Goal: Communication & Community: Answer question/provide support

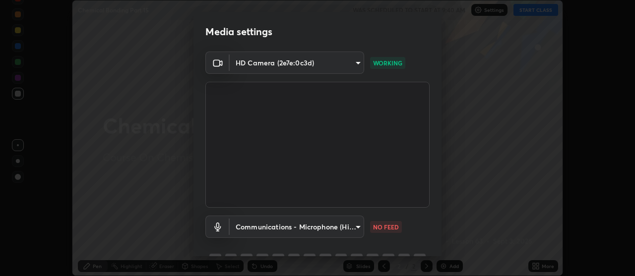
scroll to position [49, 0]
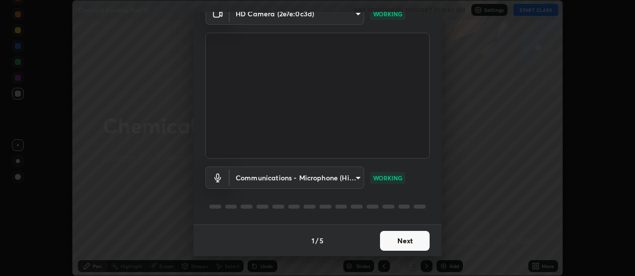
click at [414, 235] on button "Next" at bounding box center [405, 241] width 50 height 20
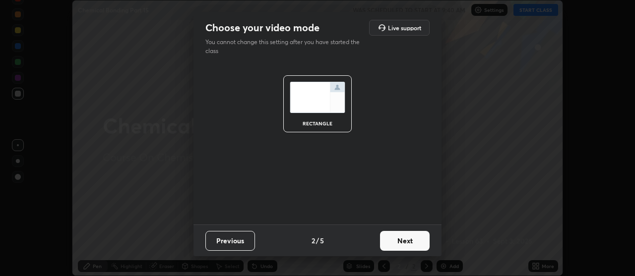
click at [414, 245] on button "Next" at bounding box center [405, 241] width 50 height 20
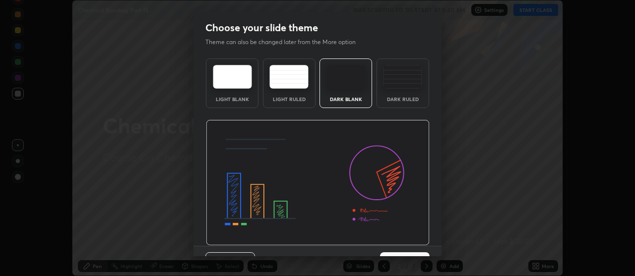
click at [415, 242] on img at bounding box center [318, 183] width 224 height 126
click at [414, 245] on img at bounding box center [318, 183] width 224 height 126
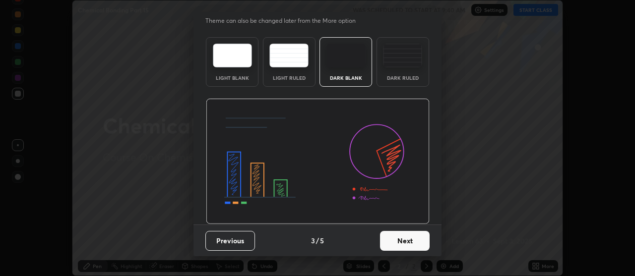
click at [409, 240] on button "Next" at bounding box center [405, 241] width 50 height 20
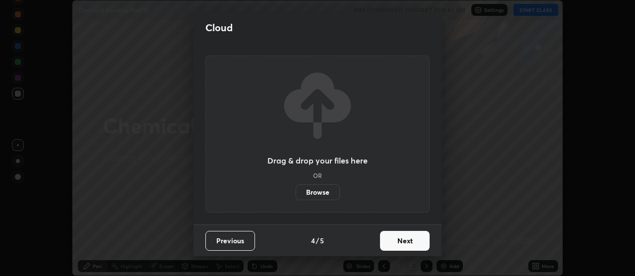
scroll to position [0, 0]
click at [408, 240] on button "Next" at bounding box center [405, 241] width 50 height 20
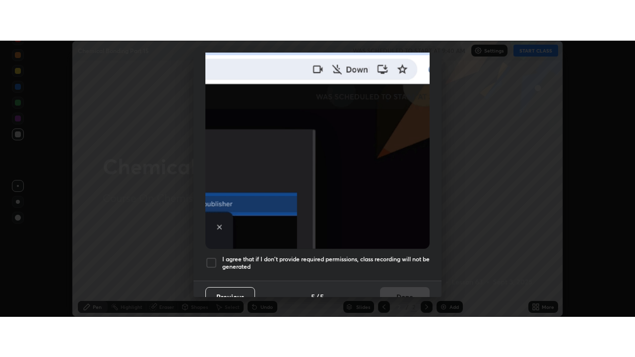
scroll to position [251, 0]
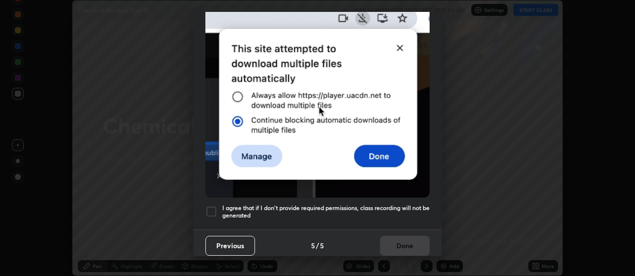
click at [405, 237] on div "Previous 5 / 5 Done" at bounding box center [317, 246] width 248 height 32
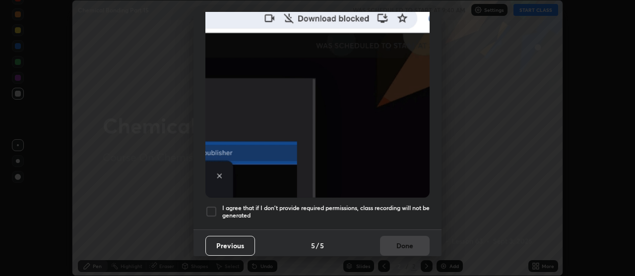
click at [404, 204] on h5 "I agree that if I don't provide required permissions, class recording will not …" at bounding box center [325, 211] width 207 height 15
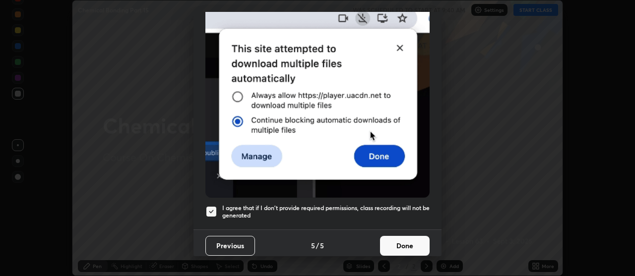
click at [402, 240] on button "Done" at bounding box center [405, 246] width 50 height 20
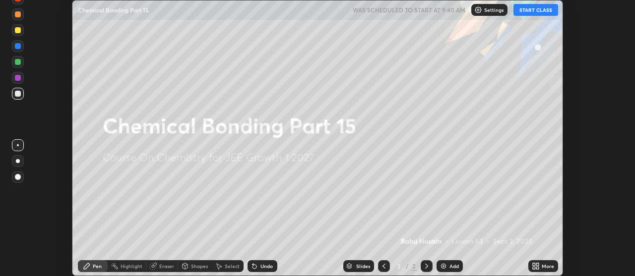
click at [537, 12] on button "START CLASS" at bounding box center [535, 10] width 45 height 12
click at [537, 264] on icon at bounding box center [537, 264] width 2 height 2
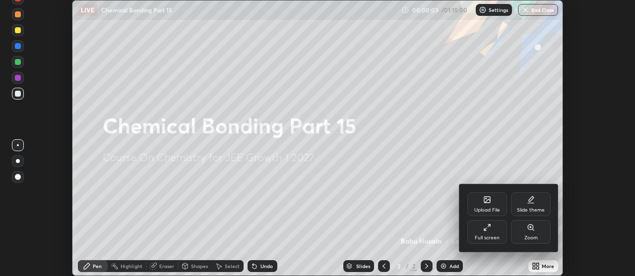
click at [493, 231] on div "Full screen" at bounding box center [487, 232] width 40 height 24
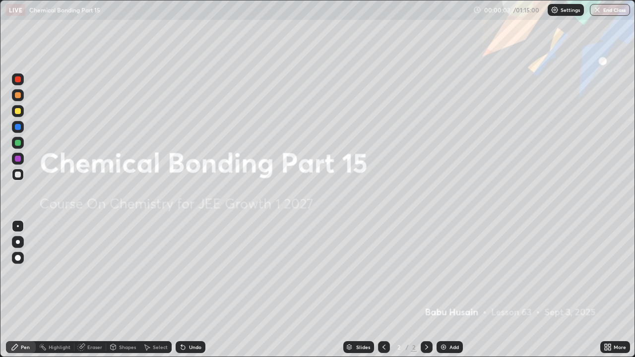
scroll to position [357, 635]
click at [451, 276] on div "Add" at bounding box center [453, 347] width 9 height 5
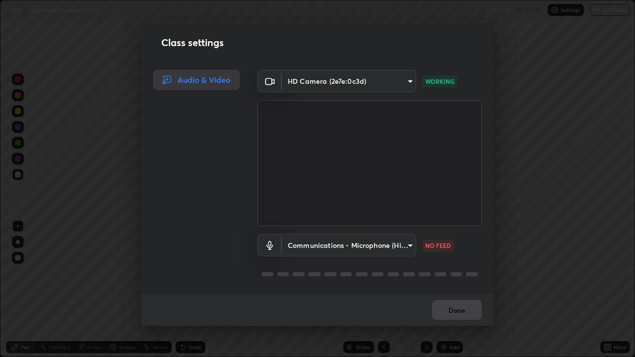
click at [403, 244] on body "Erase all LIVE Chemical Bonding Part 15 00:03:12 / 01:15:00 Settings End Class …" at bounding box center [317, 178] width 635 height 357
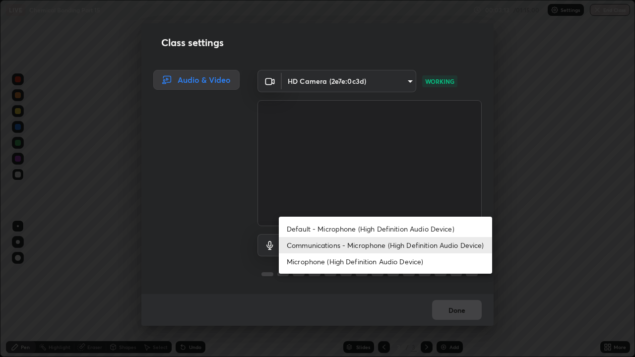
click at [352, 229] on li "Default - Microphone (High Definition Audio Device)" at bounding box center [385, 229] width 213 height 16
type input "default"
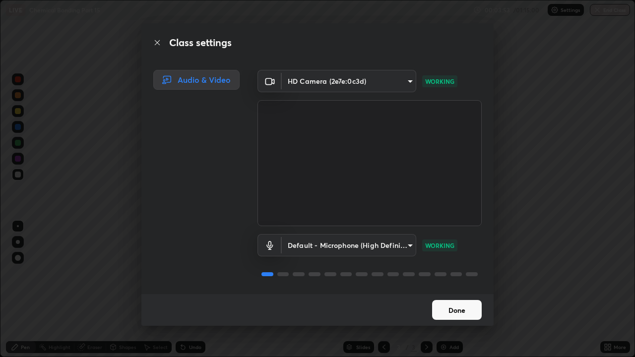
click at [445, 276] on button "Done" at bounding box center [457, 310] width 50 height 20
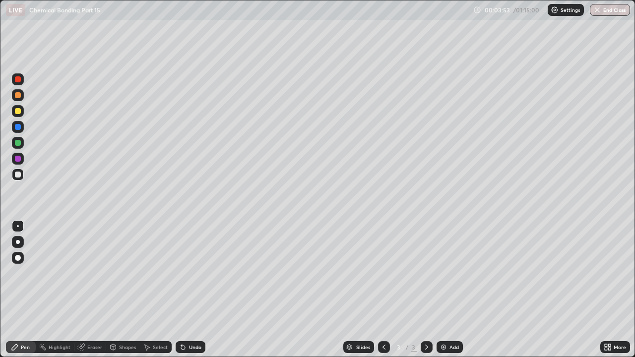
click at [450, 276] on button "Done" at bounding box center [457, 310] width 50 height 20
click at [17, 94] on div at bounding box center [18, 95] width 6 height 6
click at [18, 175] on div at bounding box center [18, 175] width 6 height 6
click at [195, 276] on div "Undo" at bounding box center [195, 347] width 12 height 5
click at [87, 276] on div "Eraser" at bounding box center [94, 347] width 15 height 5
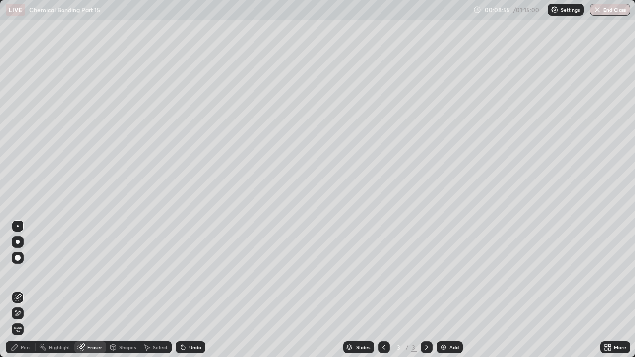
click at [17, 276] on icon at bounding box center [15, 347] width 8 height 8
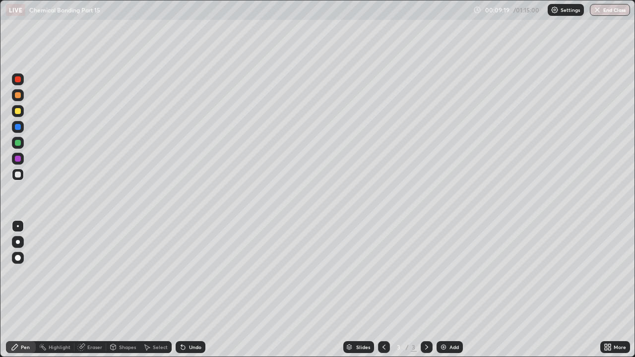
click at [17, 126] on div at bounding box center [18, 127] width 6 height 6
click at [16, 164] on div at bounding box center [18, 159] width 12 height 12
click at [19, 143] on div at bounding box center [18, 143] width 6 height 6
click at [445, 276] on div "Add" at bounding box center [450, 347] width 26 height 12
click at [18, 127] on div at bounding box center [18, 127] width 6 height 6
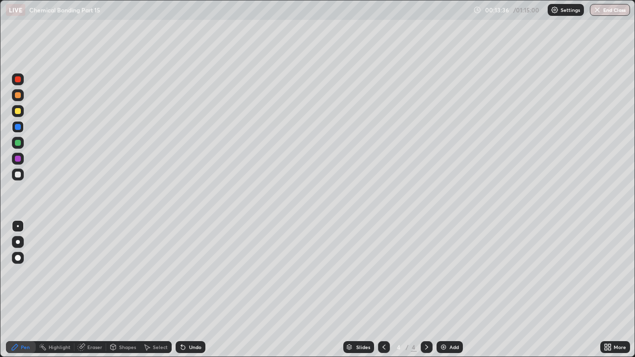
click at [16, 111] on div at bounding box center [18, 111] width 6 height 6
click at [18, 128] on div at bounding box center [18, 127] width 6 height 6
click at [383, 276] on icon at bounding box center [384, 347] width 8 height 8
click at [426, 276] on icon at bounding box center [426, 347] width 3 height 5
click at [18, 127] on div at bounding box center [18, 127] width 6 height 6
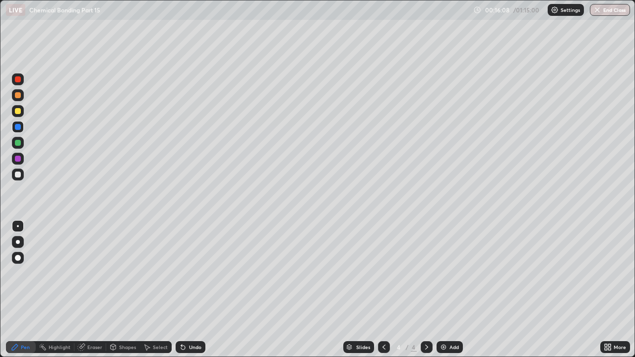
click at [21, 112] on div at bounding box center [18, 111] width 12 height 12
click at [381, 276] on icon at bounding box center [384, 347] width 8 height 8
click at [425, 276] on icon at bounding box center [426, 347] width 3 height 5
click at [16, 171] on div at bounding box center [18, 175] width 12 height 12
click at [441, 276] on img at bounding box center [443, 347] width 8 height 8
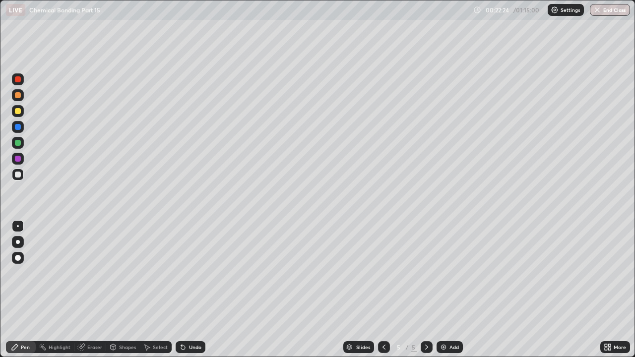
click at [383, 276] on icon at bounding box center [384, 347] width 8 height 8
click at [426, 276] on icon at bounding box center [427, 347] width 8 height 8
click at [17, 162] on div at bounding box center [18, 159] width 12 height 12
click at [18, 110] on div at bounding box center [18, 111] width 6 height 6
click at [22, 96] on div at bounding box center [18, 95] width 12 height 12
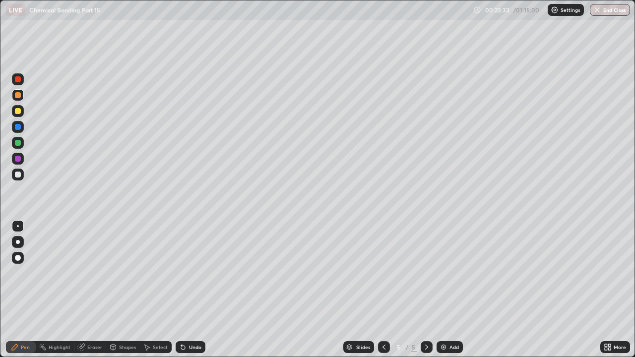
click at [19, 129] on div at bounding box center [18, 127] width 6 height 6
click at [18, 143] on div at bounding box center [18, 143] width 6 height 6
click at [20, 177] on div at bounding box center [18, 175] width 6 height 6
click at [18, 126] on div at bounding box center [18, 127] width 6 height 6
click at [18, 173] on div at bounding box center [18, 175] width 6 height 6
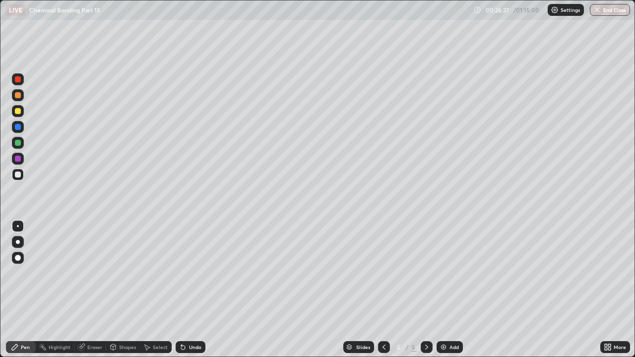
click at [194, 276] on div "Undo" at bounding box center [195, 347] width 12 height 5
click at [194, 276] on div "Undo" at bounding box center [191, 347] width 30 height 12
click at [91, 276] on div "Eraser" at bounding box center [94, 347] width 15 height 5
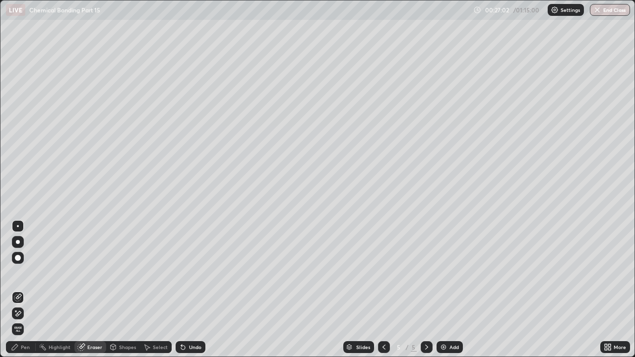
click at [25, 276] on div "Pen" at bounding box center [21, 347] width 30 height 12
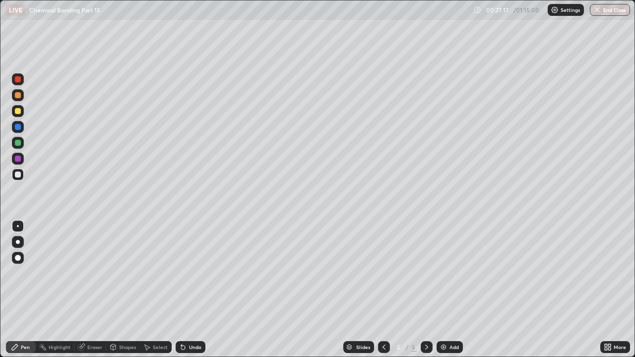
click at [184, 276] on icon at bounding box center [183, 347] width 8 height 8
click at [188, 276] on div "Undo" at bounding box center [191, 347] width 30 height 12
click at [378, 276] on div at bounding box center [384, 347] width 12 height 12
click at [382, 276] on icon at bounding box center [384, 347] width 8 height 8
click at [427, 276] on icon at bounding box center [427, 347] width 8 height 8
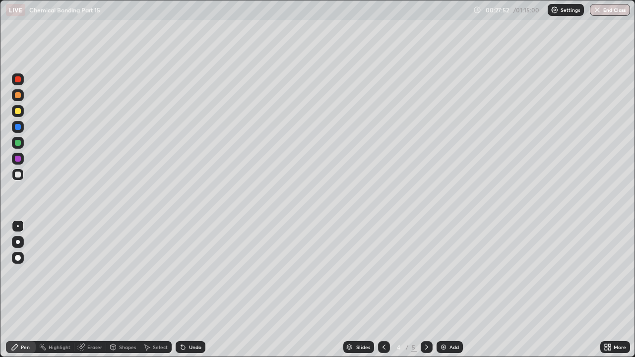
click at [427, 276] on icon at bounding box center [427, 347] width 8 height 8
click at [443, 276] on img at bounding box center [443, 347] width 8 height 8
click at [382, 276] on icon at bounding box center [384, 347] width 8 height 8
click at [448, 276] on div "Add" at bounding box center [450, 347] width 26 height 12
click at [17, 96] on div at bounding box center [18, 95] width 6 height 6
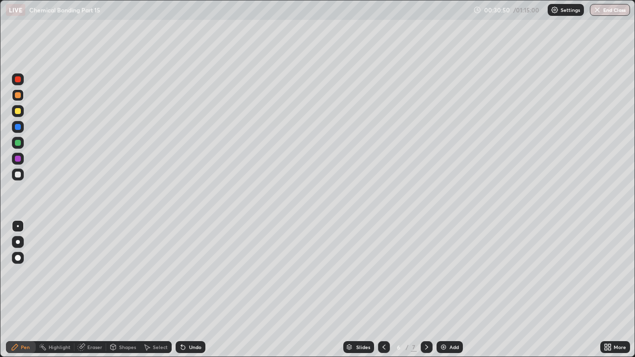
click at [18, 110] on div at bounding box center [18, 111] width 6 height 6
click at [16, 160] on div at bounding box center [18, 159] width 6 height 6
click at [20, 169] on div at bounding box center [18, 175] width 12 height 12
click at [186, 276] on div "Undo" at bounding box center [191, 347] width 30 height 12
click at [189, 276] on div "Undo" at bounding box center [195, 347] width 12 height 5
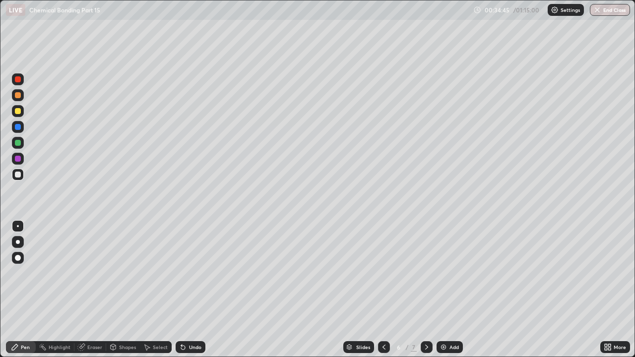
click at [17, 113] on div at bounding box center [18, 111] width 6 height 6
click at [18, 177] on div at bounding box center [18, 175] width 6 height 6
click at [66, 276] on div "Highlight" at bounding box center [60, 347] width 22 height 5
click at [19, 276] on div "Pen" at bounding box center [21, 347] width 30 height 12
click at [190, 276] on div "Undo" at bounding box center [195, 347] width 12 height 5
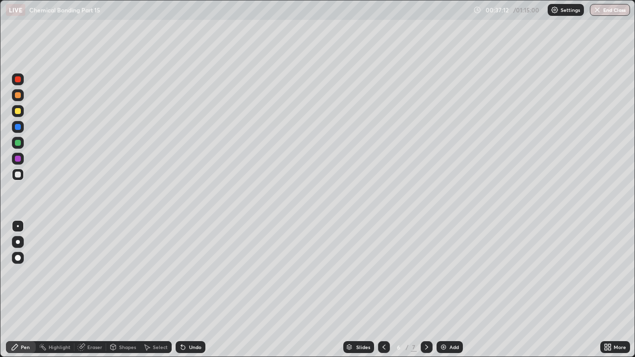
click at [17, 107] on div at bounding box center [18, 111] width 12 height 12
click at [19, 97] on div at bounding box center [18, 95] width 6 height 6
click at [17, 128] on div at bounding box center [18, 127] width 6 height 6
click at [91, 276] on div "Eraser" at bounding box center [94, 347] width 15 height 5
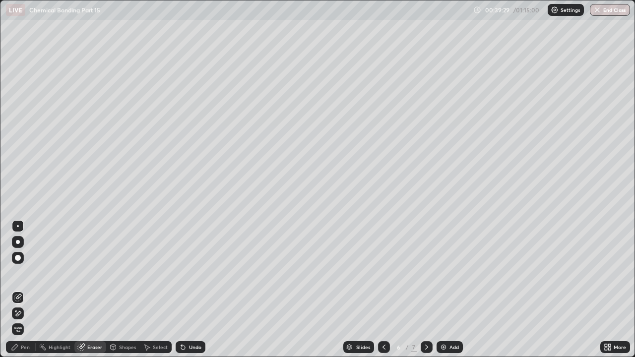
click at [24, 276] on div "Pen" at bounding box center [25, 347] width 9 height 5
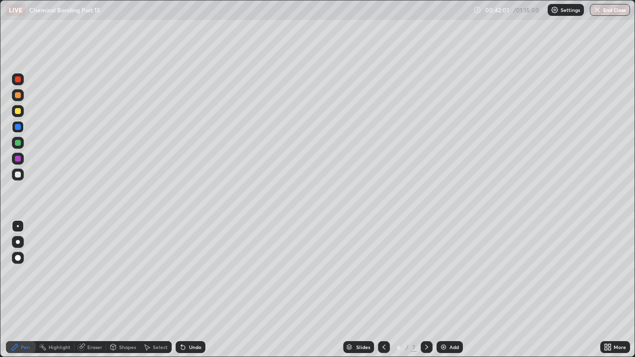
click at [19, 96] on div at bounding box center [18, 95] width 6 height 6
click at [18, 177] on div at bounding box center [18, 175] width 6 height 6
click at [445, 276] on div "Add" at bounding box center [450, 347] width 26 height 12
click at [426, 276] on icon at bounding box center [427, 347] width 8 height 8
click at [384, 276] on icon at bounding box center [384, 347] width 8 height 8
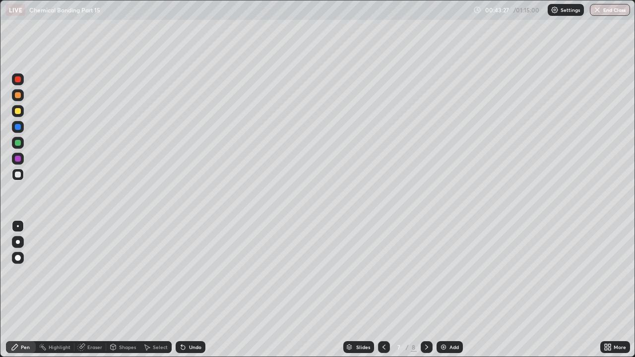
click at [378, 276] on div at bounding box center [384, 347] width 12 height 12
click at [508, 276] on div "Slides 6 / 8 Add" at bounding box center [402, 347] width 395 height 20
click at [507, 276] on div "Slides 6 / 8 Add" at bounding box center [402, 347] width 395 height 20
click at [513, 276] on div "Slides 6 / 8 Add" at bounding box center [402, 347] width 395 height 20
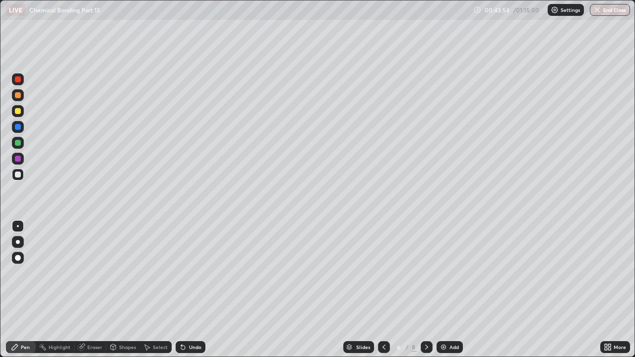
click at [508, 276] on div "Slides 6 / 8 Add" at bounding box center [402, 347] width 395 height 20
click at [450, 276] on div "Add" at bounding box center [453, 347] width 9 height 5
click at [19, 126] on div at bounding box center [18, 127] width 6 height 6
click at [19, 112] on div at bounding box center [18, 111] width 6 height 6
click at [190, 276] on div "Undo" at bounding box center [195, 347] width 12 height 5
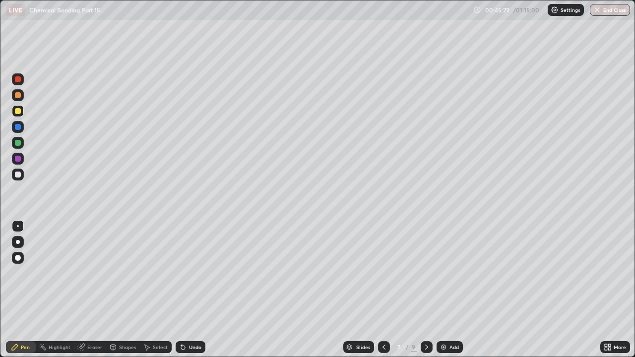
click at [190, 276] on div "Undo" at bounding box center [191, 347] width 30 height 12
click at [189, 276] on div "Undo" at bounding box center [195, 347] width 12 height 5
click at [18, 176] on div at bounding box center [18, 175] width 6 height 6
click at [381, 276] on icon at bounding box center [384, 347] width 8 height 8
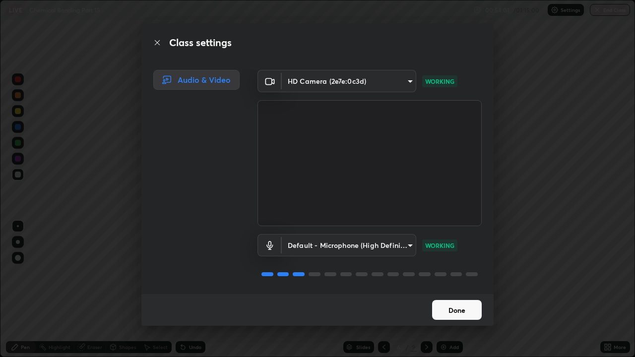
click at [453, 276] on button "Done" at bounding box center [457, 310] width 50 height 20
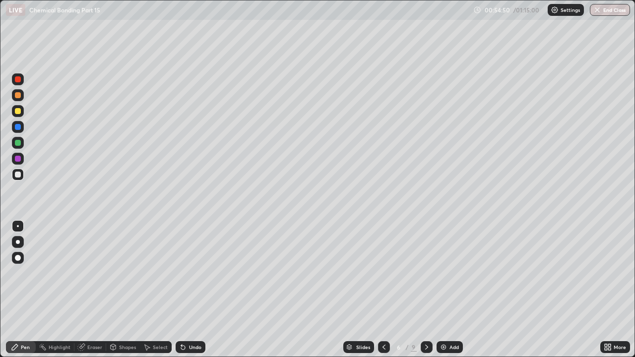
click at [426, 276] on icon at bounding box center [427, 347] width 8 height 8
click at [447, 276] on div "Add" at bounding box center [450, 347] width 26 height 12
click at [17, 94] on div at bounding box center [18, 95] width 6 height 6
click at [19, 174] on div at bounding box center [18, 175] width 6 height 6
click at [16, 176] on div at bounding box center [18, 175] width 6 height 6
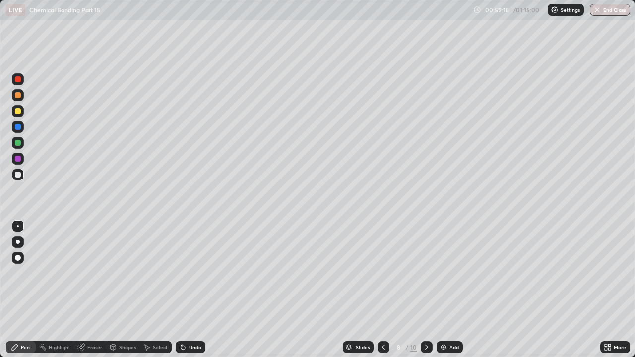
click at [18, 128] on div at bounding box center [18, 127] width 6 height 6
click at [186, 276] on icon at bounding box center [183, 347] width 8 height 8
click at [16, 145] on div at bounding box center [18, 143] width 6 height 6
click at [15, 176] on div at bounding box center [18, 175] width 6 height 6
click at [186, 276] on div "Undo" at bounding box center [191, 347] width 30 height 12
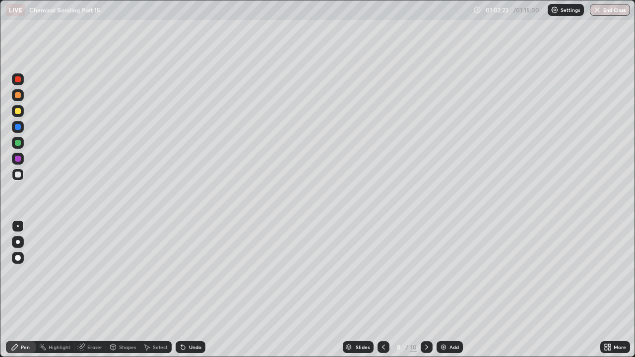
click at [186, 276] on div "Undo" at bounding box center [191, 347] width 30 height 12
click at [18, 111] on div at bounding box center [18, 111] width 6 height 6
click at [18, 175] on div at bounding box center [18, 175] width 6 height 6
click at [187, 276] on div "Undo" at bounding box center [191, 347] width 30 height 12
click at [190, 276] on div "Undo" at bounding box center [195, 347] width 12 height 5
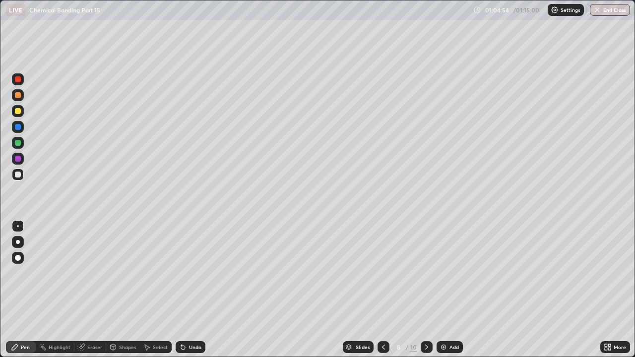
click at [189, 276] on div "Undo" at bounding box center [195, 347] width 12 height 5
click at [193, 276] on div "Undo" at bounding box center [195, 347] width 12 height 5
click at [192, 276] on div "Undo" at bounding box center [195, 347] width 12 height 5
click at [189, 276] on div "Undo" at bounding box center [195, 347] width 12 height 5
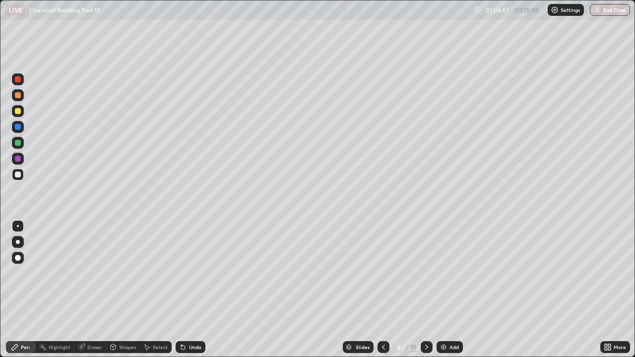
click at [192, 276] on div "Undo" at bounding box center [195, 347] width 12 height 5
click at [445, 276] on img at bounding box center [443, 347] width 8 height 8
click at [187, 276] on div "Undo" at bounding box center [191, 347] width 30 height 12
click at [189, 276] on div "Undo" at bounding box center [195, 347] width 12 height 5
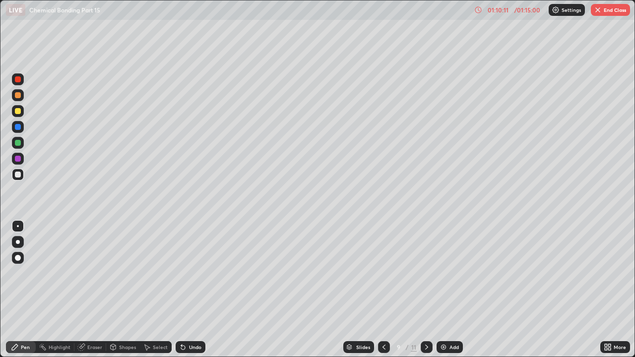
click at [187, 276] on div "Undo" at bounding box center [191, 347] width 30 height 12
click at [182, 276] on icon at bounding box center [183, 348] width 4 height 4
click at [186, 276] on icon at bounding box center [183, 347] width 8 height 8
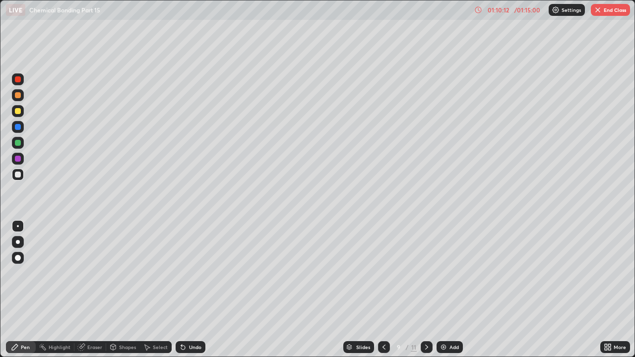
click at [186, 276] on icon at bounding box center [183, 347] width 8 height 8
click at [189, 276] on div "Undo" at bounding box center [195, 347] width 12 height 5
click at [188, 276] on div "Undo" at bounding box center [191, 347] width 30 height 12
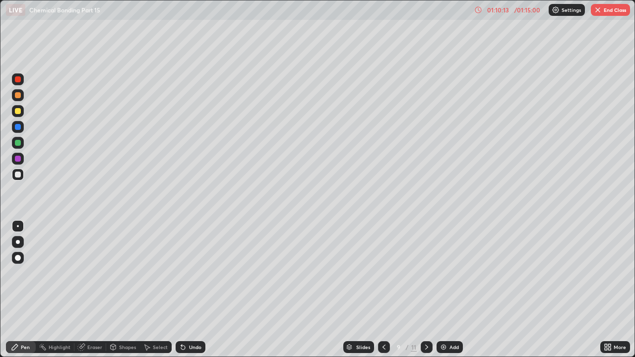
click at [191, 276] on div "Undo" at bounding box center [195, 347] width 12 height 5
click at [18, 126] on div at bounding box center [18, 127] width 6 height 6
click at [17, 143] on div at bounding box center [18, 143] width 6 height 6
click at [187, 276] on div "Undo" at bounding box center [191, 347] width 30 height 12
click at [17, 159] on div at bounding box center [18, 159] width 6 height 6
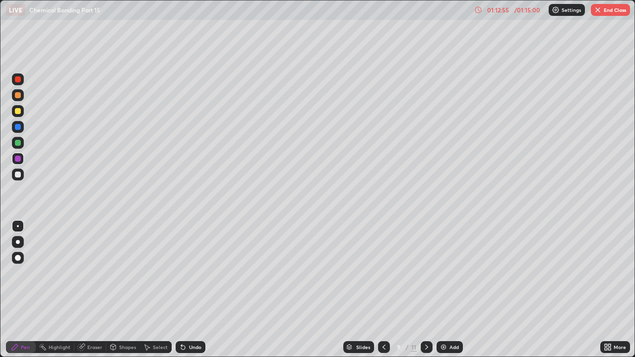
click at [383, 276] on icon at bounding box center [384, 347] width 8 height 8
click at [426, 276] on icon at bounding box center [427, 347] width 8 height 8
click at [604, 9] on button "End Class" at bounding box center [610, 10] width 39 height 12
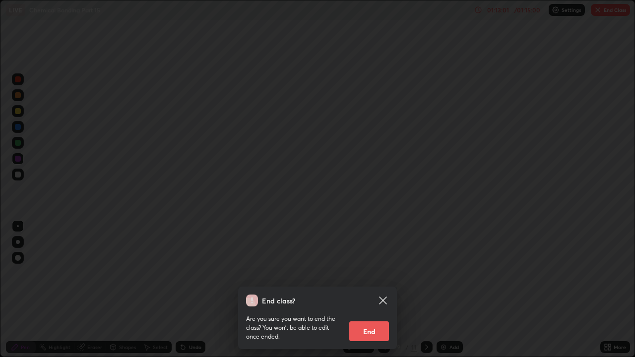
click at [365, 276] on button "End" at bounding box center [369, 331] width 40 height 20
